Goal: Communication & Community: Participate in discussion

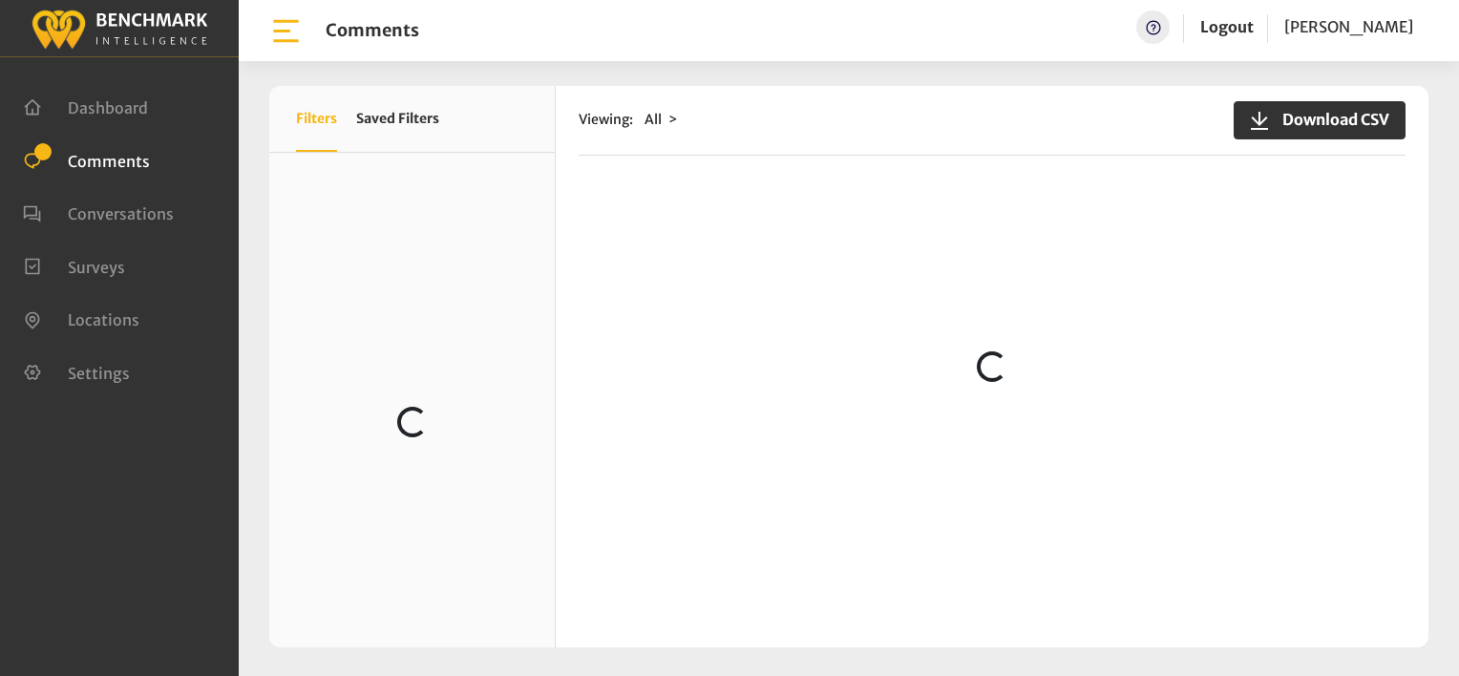
scroll to position [669, 0]
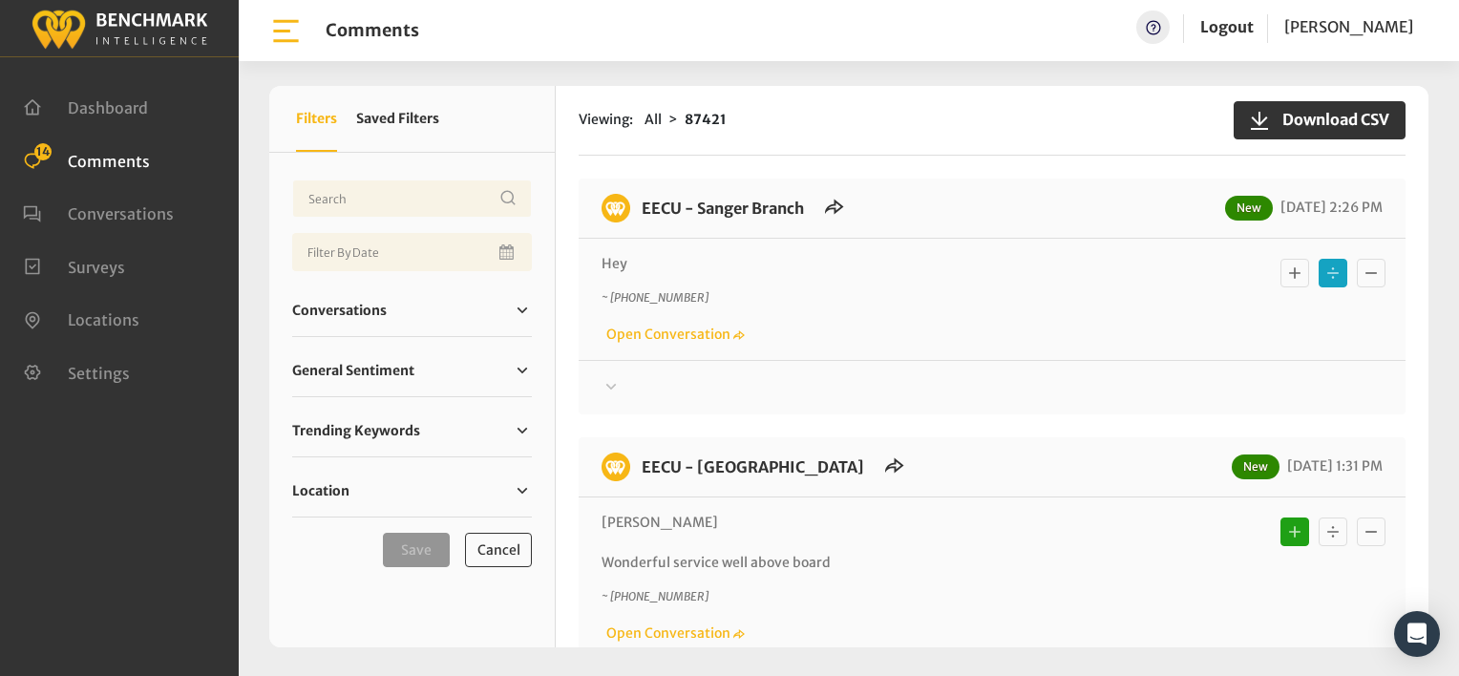
click at [611, 383] on icon at bounding box center [611, 386] width 19 height 23
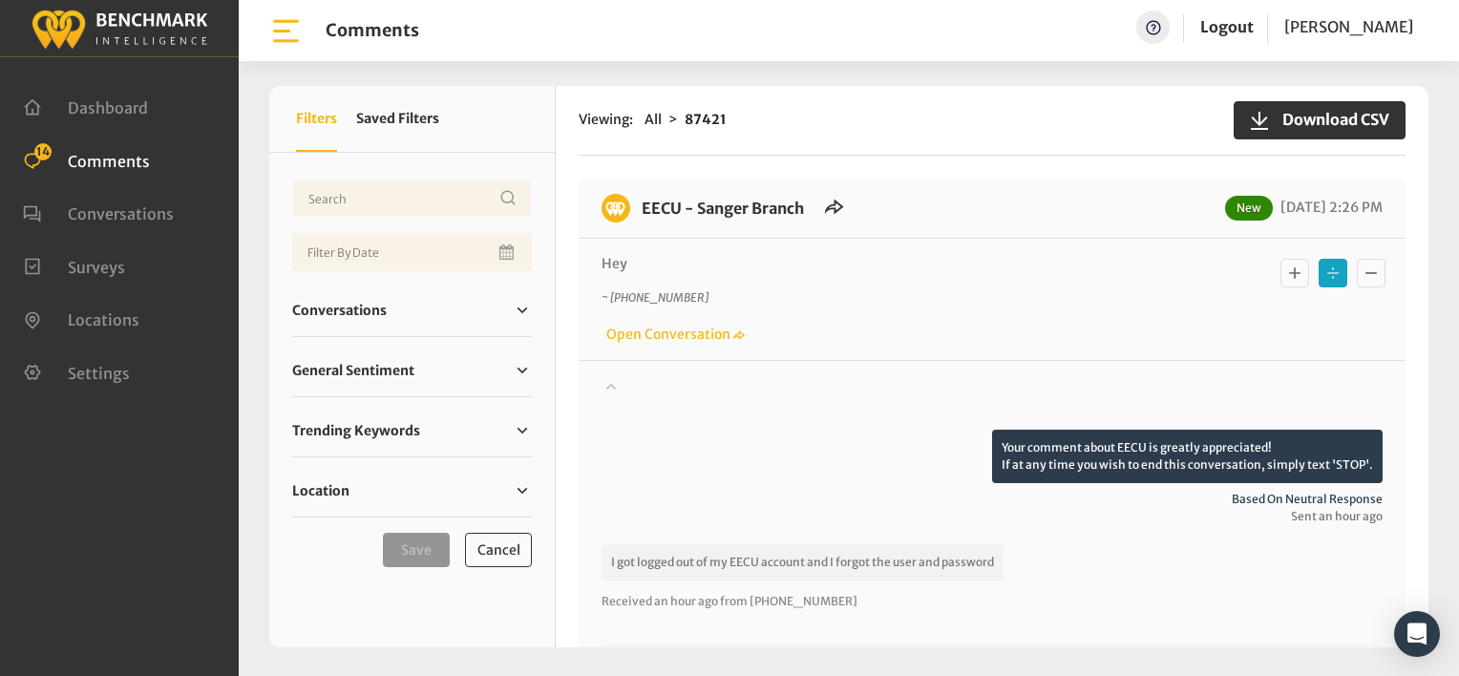
click at [847, 363] on div "Your comment about EECU is greatly appreciated! If at any time you wish to end …" at bounding box center [992, 620] width 827 height 521
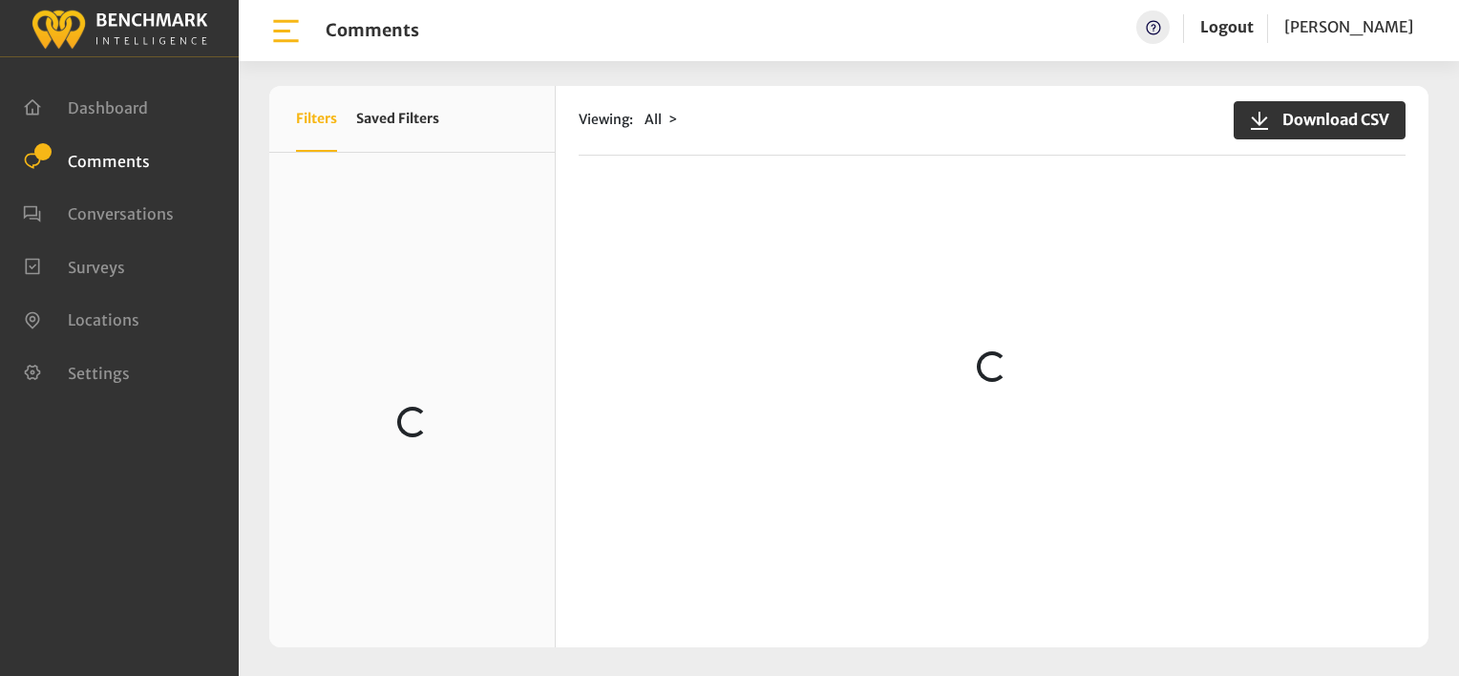
scroll to position [573, 0]
